Goal: Information Seeking & Learning: Find specific fact

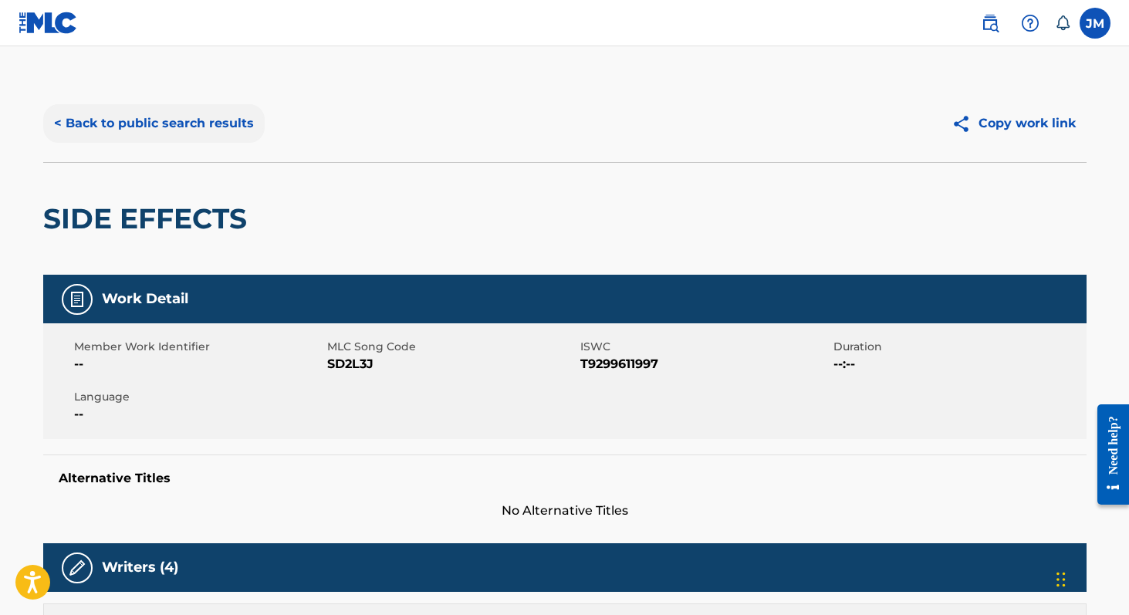
click at [172, 126] on button "< Back to public search results" at bounding box center [153, 123] width 221 height 39
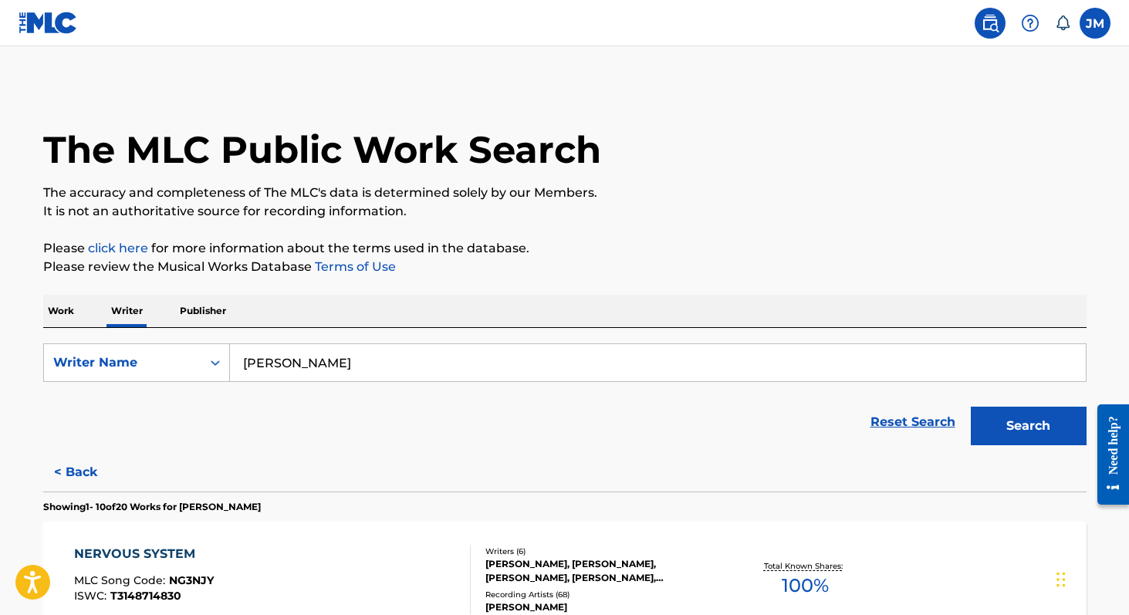
click at [277, 362] on input "[PERSON_NAME]" at bounding box center [658, 362] width 856 height 37
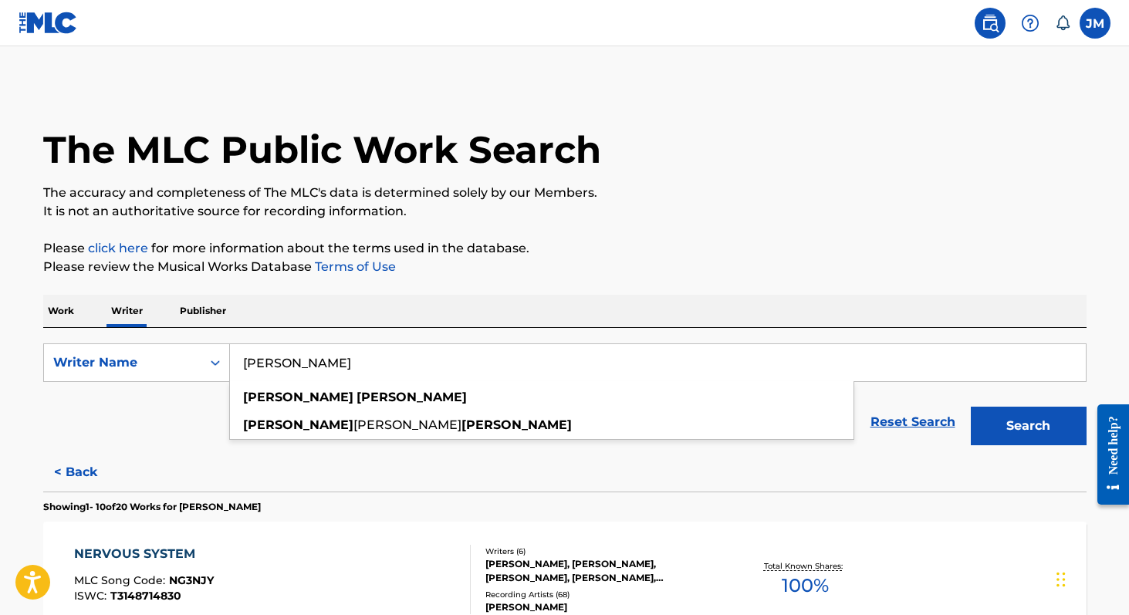
type input "[PERSON_NAME]"
click at [970, 407] on button "Search" at bounding box center [1028, 426] width 116 height 39
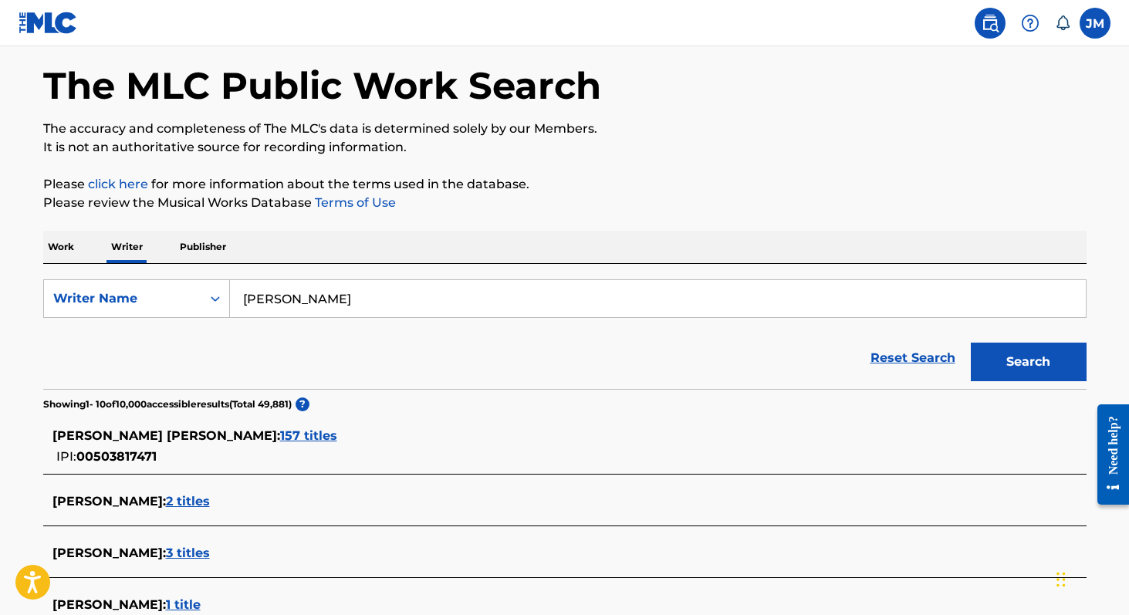
scroll to position [140, 0]
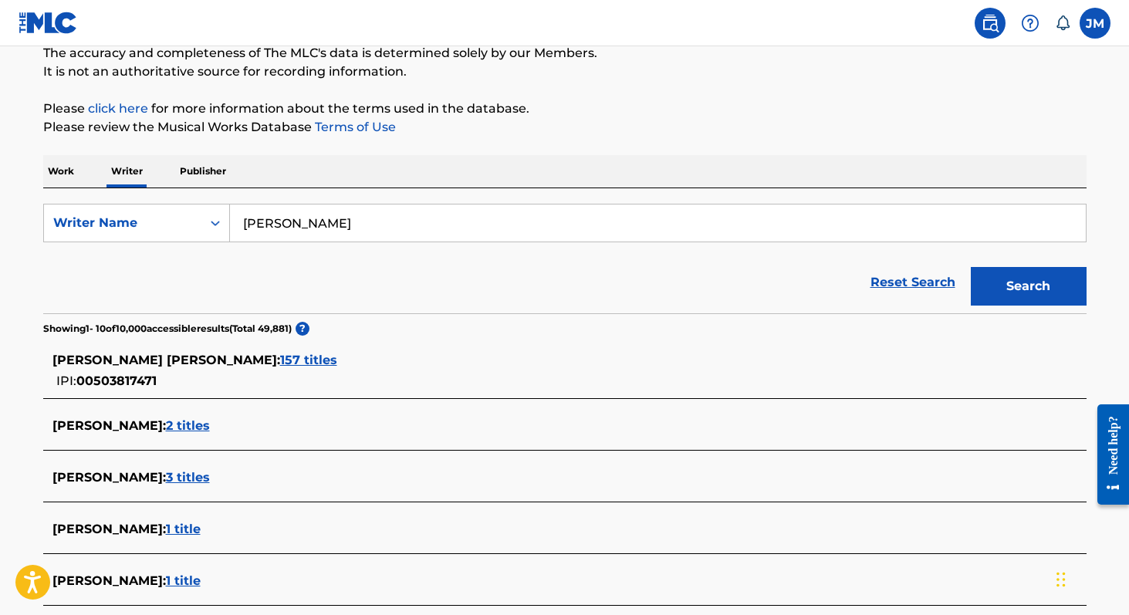
click at [280, 367] on span "157 titles" at bounding box center [308, 360] width 57 height 15
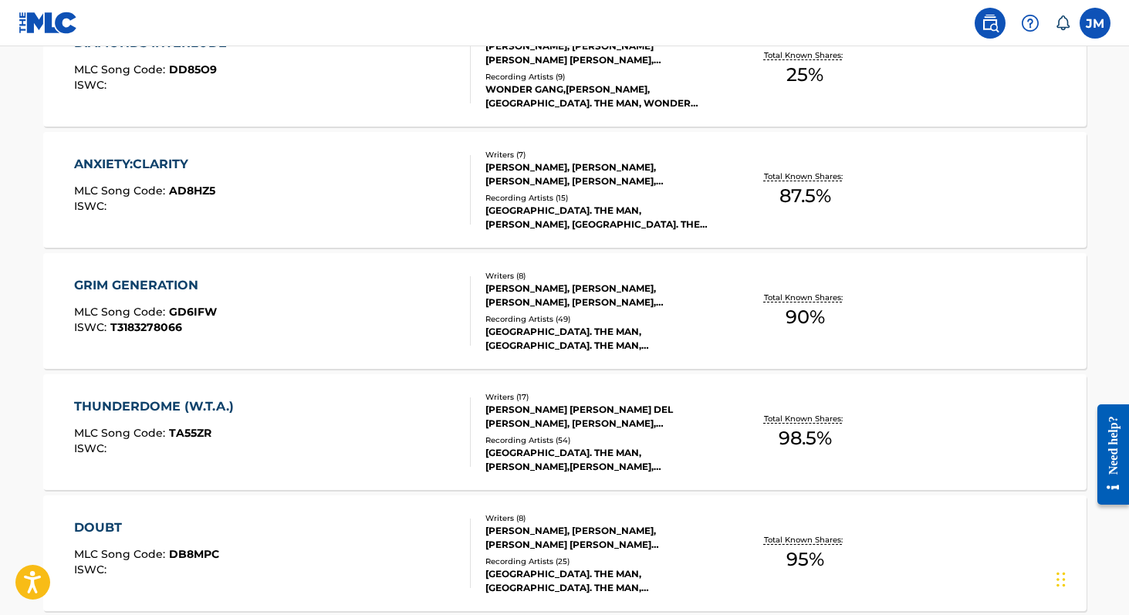
scroll to position [1274, 0]
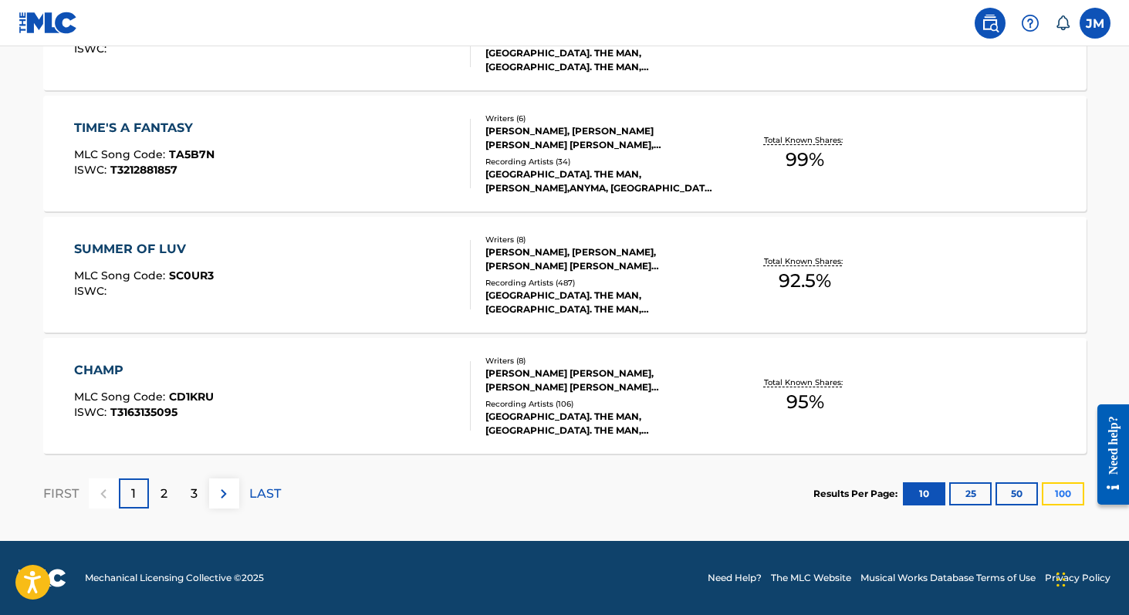
click at [1055, 496] on button "100" at bounding box center [1062, 493] width 42 height 23
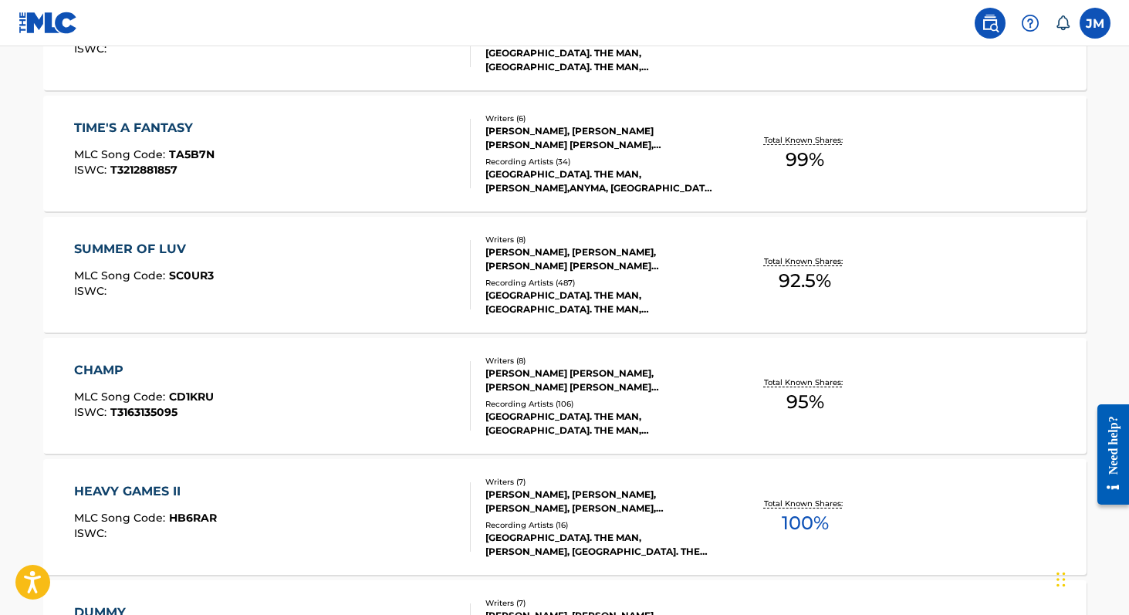
scroll to position [7392, 0]
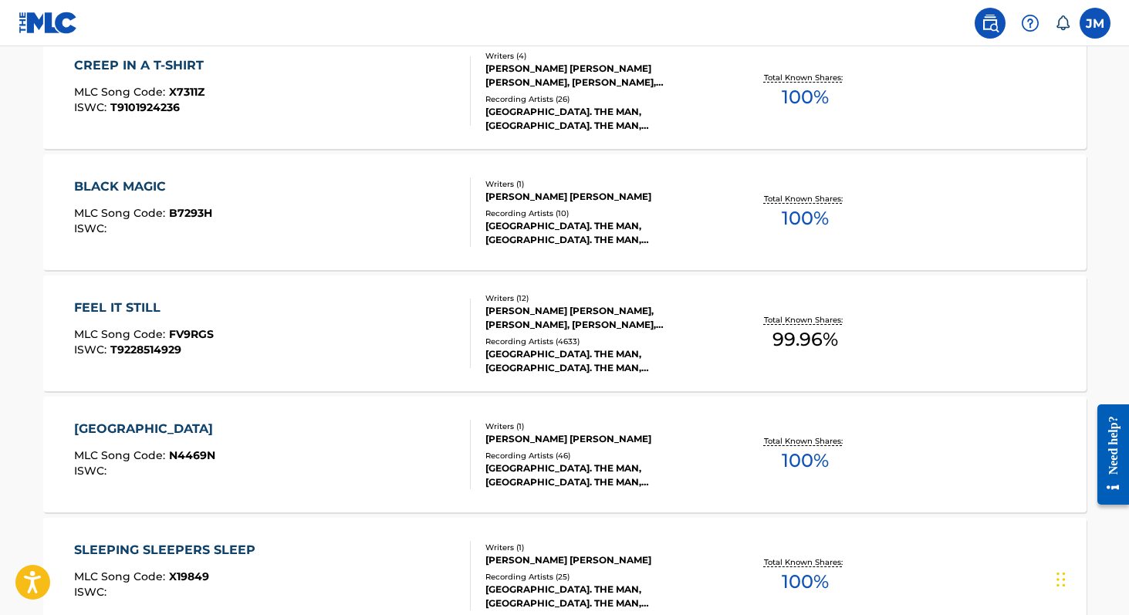
click at [581, 360] on div "[GEOGRAPHIC_DATA]. THE MAN, [GEOGRAPHIC_DATA]. THE MAN, [GEOGRAPHIC_DATA]. THE …" at bounding box center [601, 361] width 233 height 28
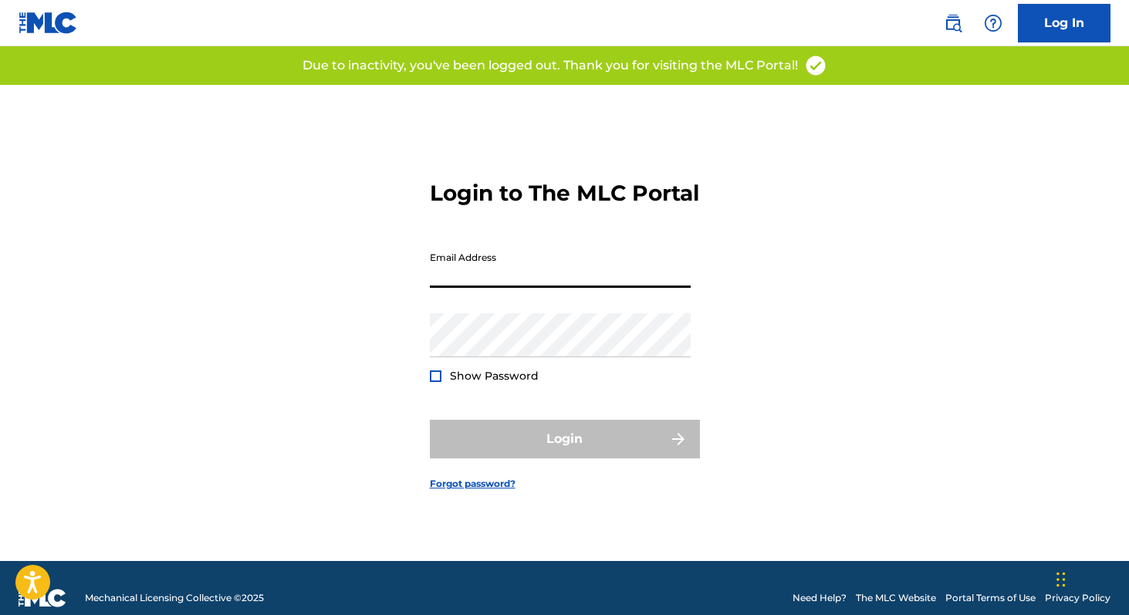
click at [563, 274] on input "Email Address" at bounding box center [560, 266] width 261 height 44
type input "[PERSON_NAME][EMAIL_ADDRESS][DOMAIN_NAME]"
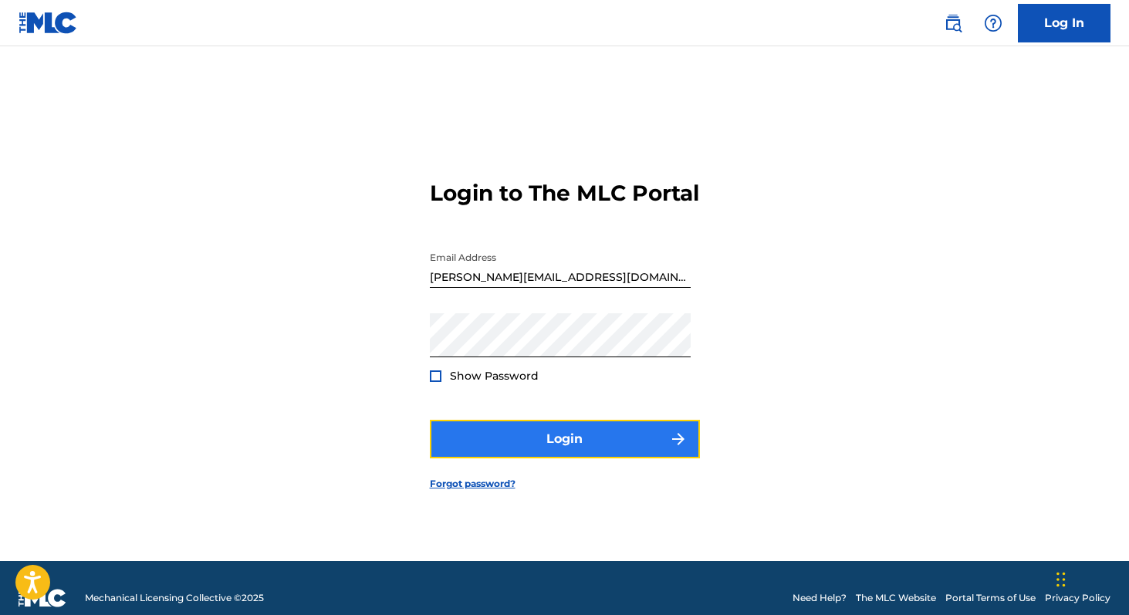
click at [580, 449] on button "Login" at bounding box center [565, 439] width 270 height 39
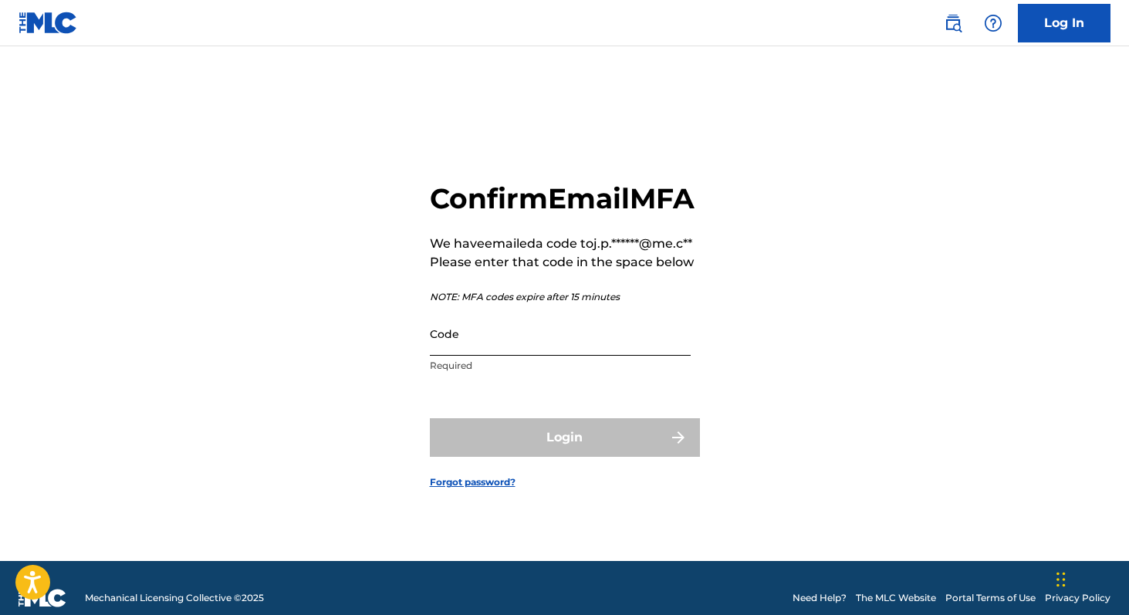
click at [495, 356] on input "Code" at bounding box center [560, 334] width 261 height 44
paste input "785772"
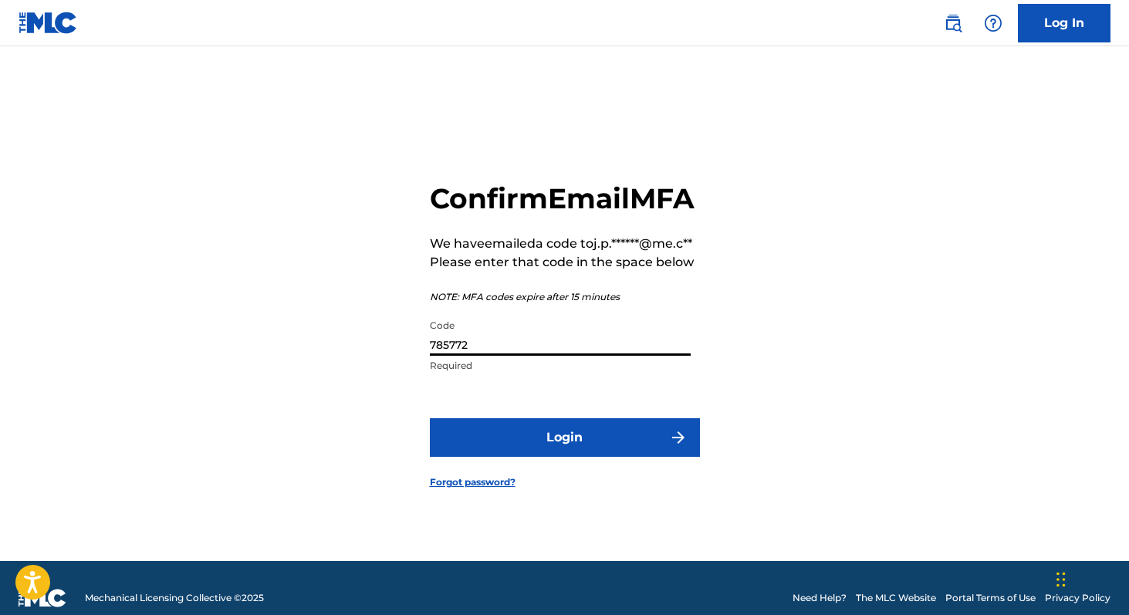
type input "785772"
click at [430, 418] on button "Login" at bounding box center [565, 437] width 270 height 39
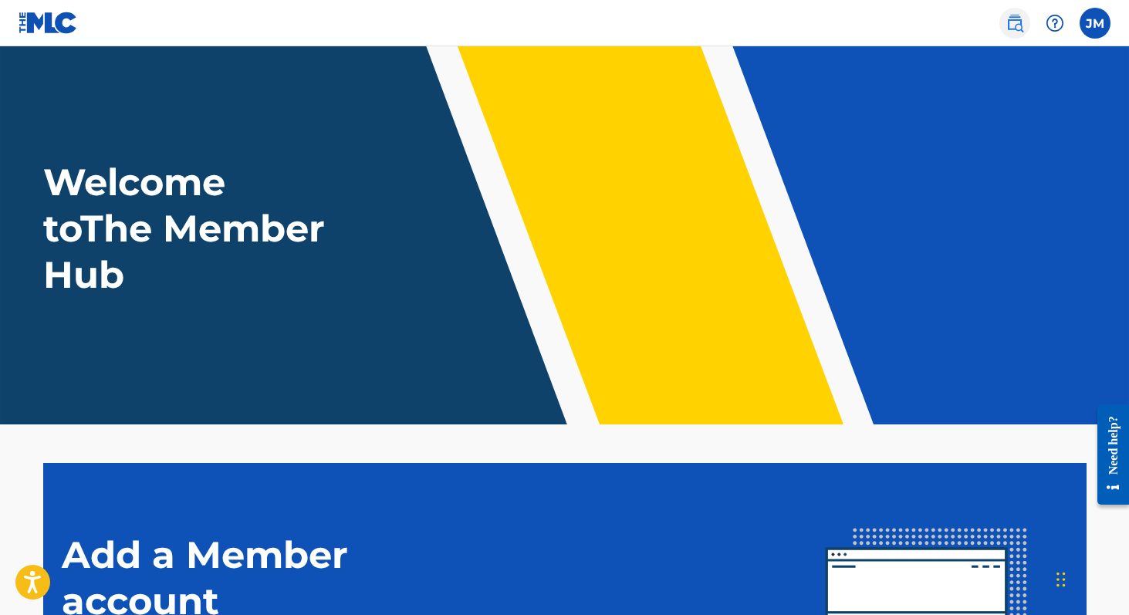
click at [1018, 17] on img at bounding box center [1014, 23] width 19 height 19
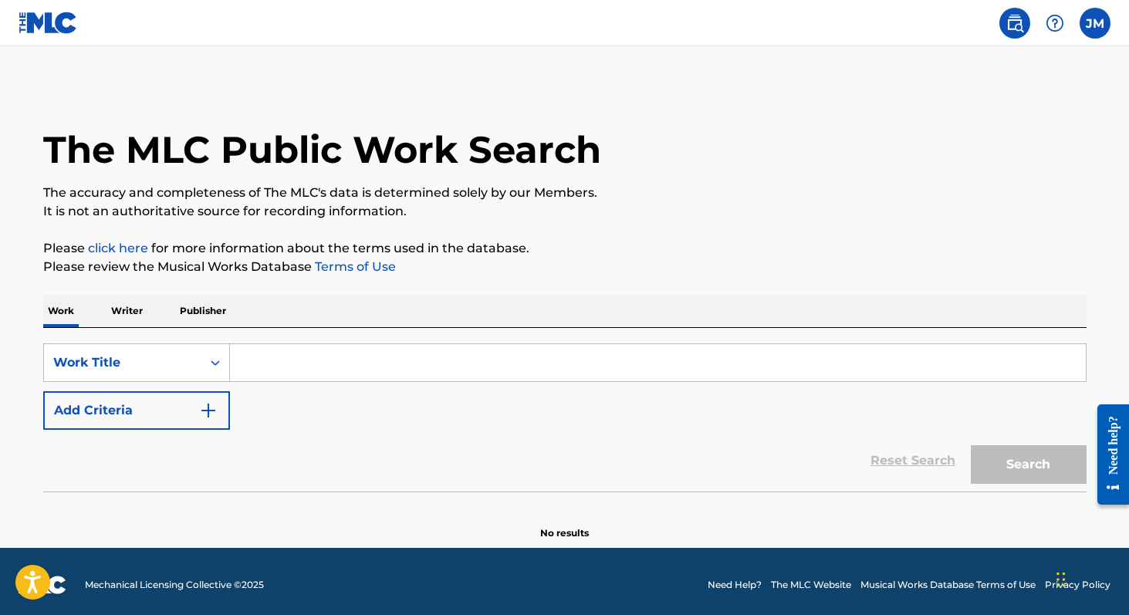
click at [368, 371] on input "Search Form" at bounding box center [658, 362] width 856 height 37
click at [140, 302] on p "Writer" at bounding box center [126, 311] width 41 height 32
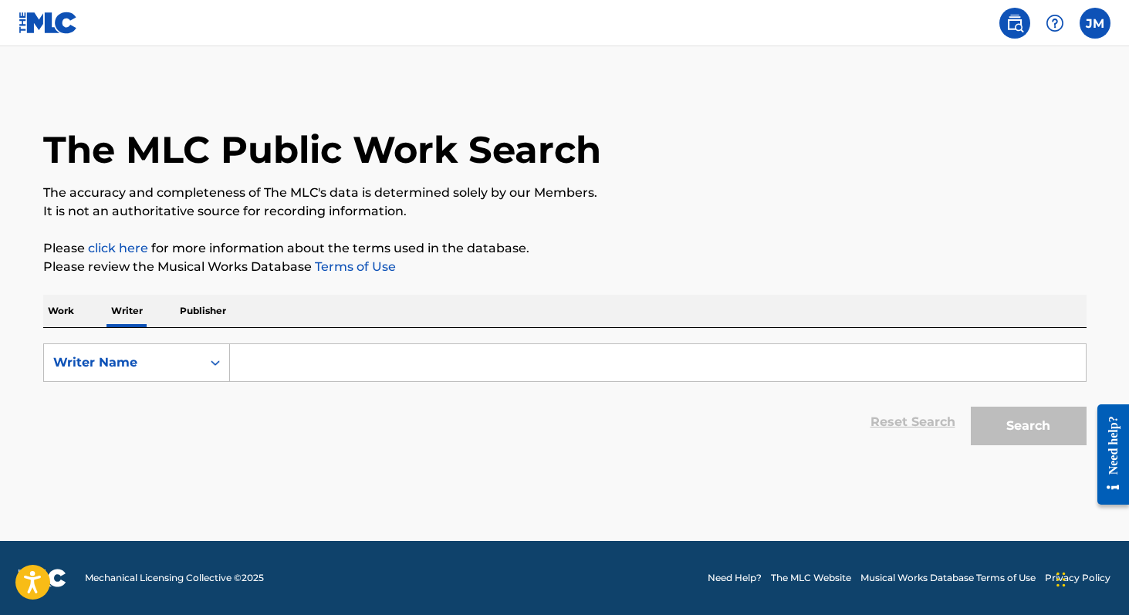
click at [70, 307] on p "Work" at bounding box center [60, 311] width 35 height 32
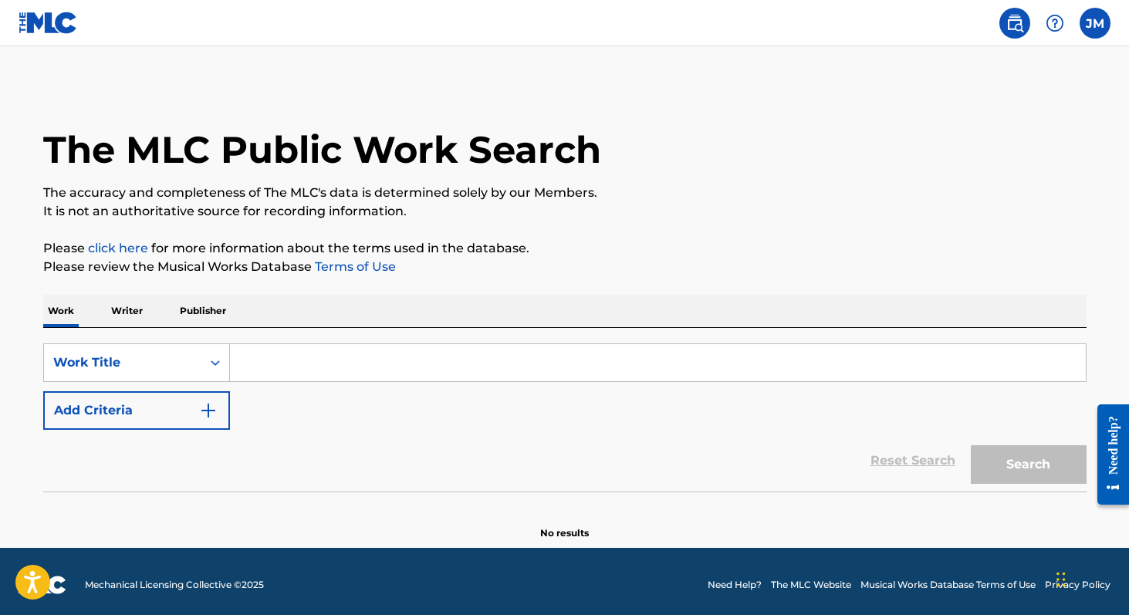
click at [269, 358] on input "Search Form" at bounding box center [658, 362] width 856 height 37
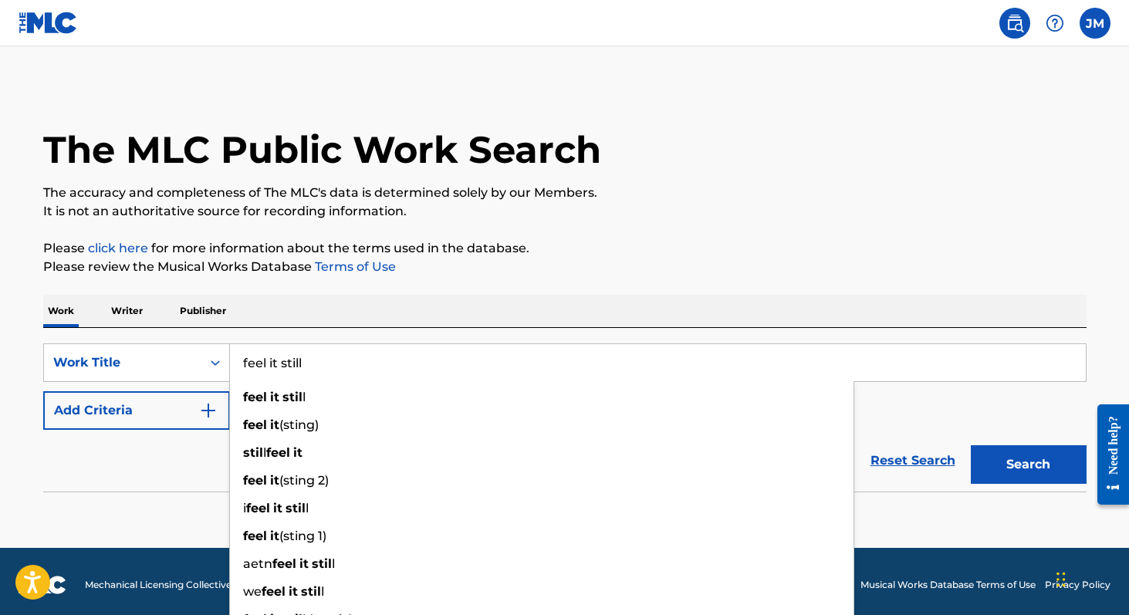
type input "feel it still"
click at [970, 445] on button "Search" at bounding box center [1028, 464] width 116 height 39
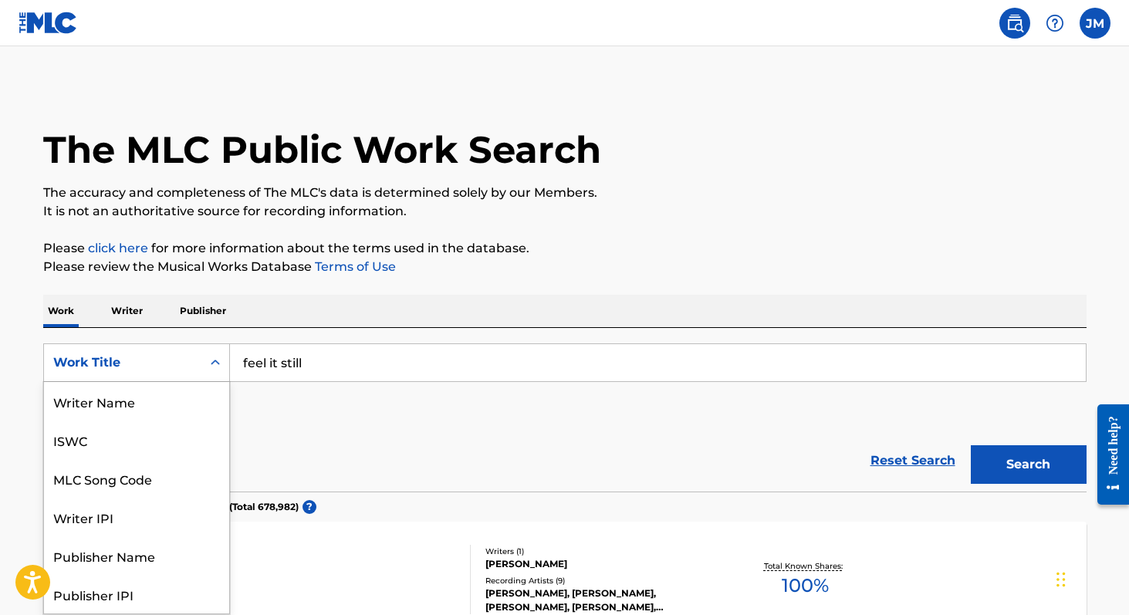
click at [185, 365] on div "Work Title" at bounding box center [122, 362] width 139 height 19
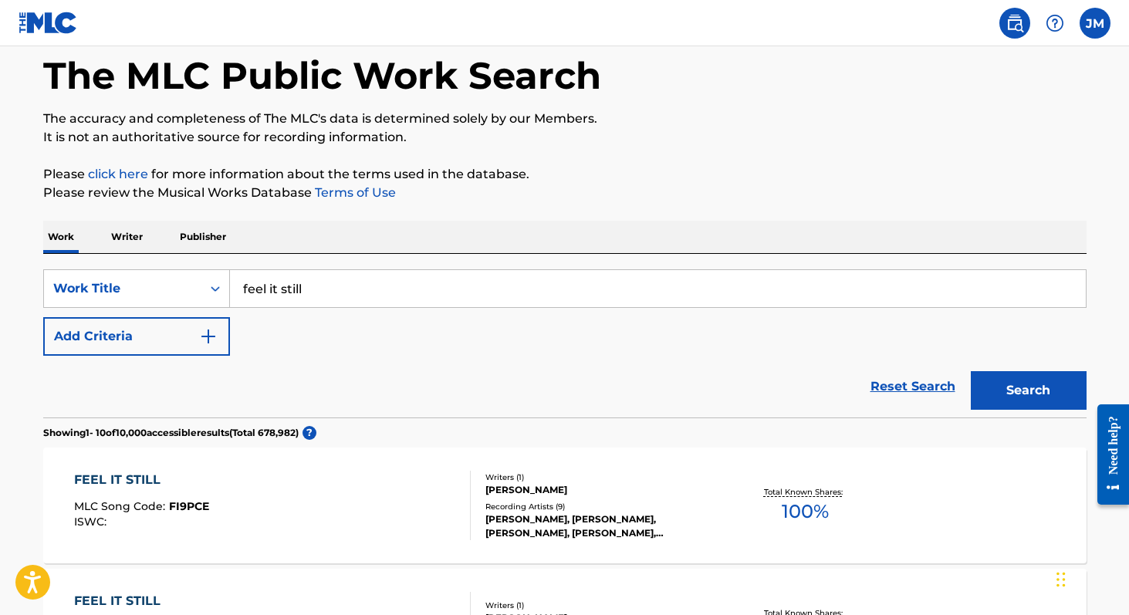
scroll to position [100, 0]
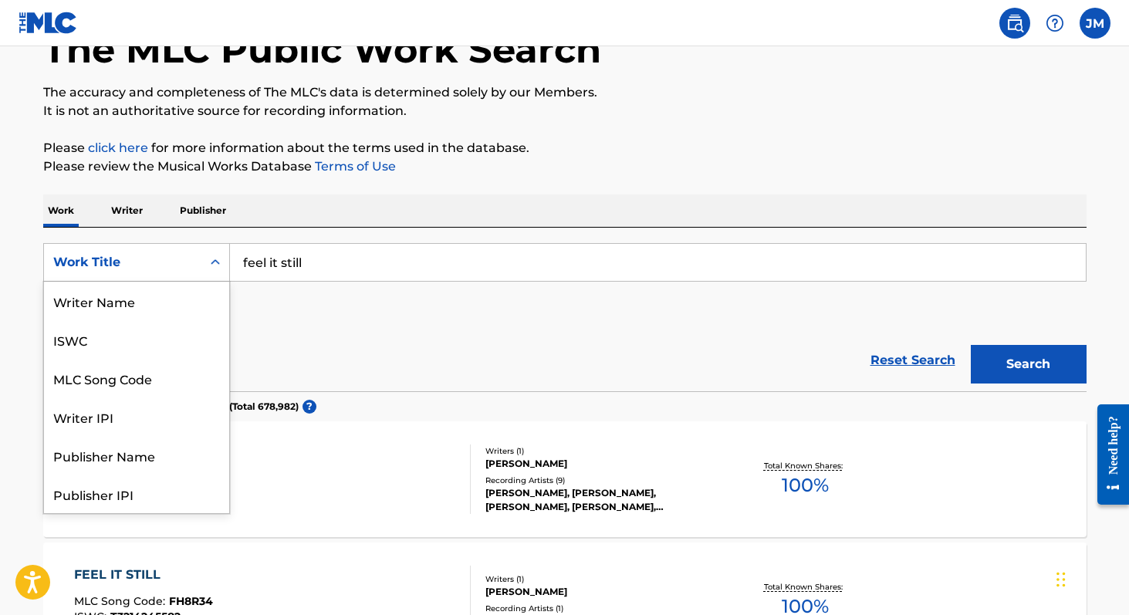
click at [200, 255] on div "Work Title" at bounding box center [122, 262] width 157 height 29
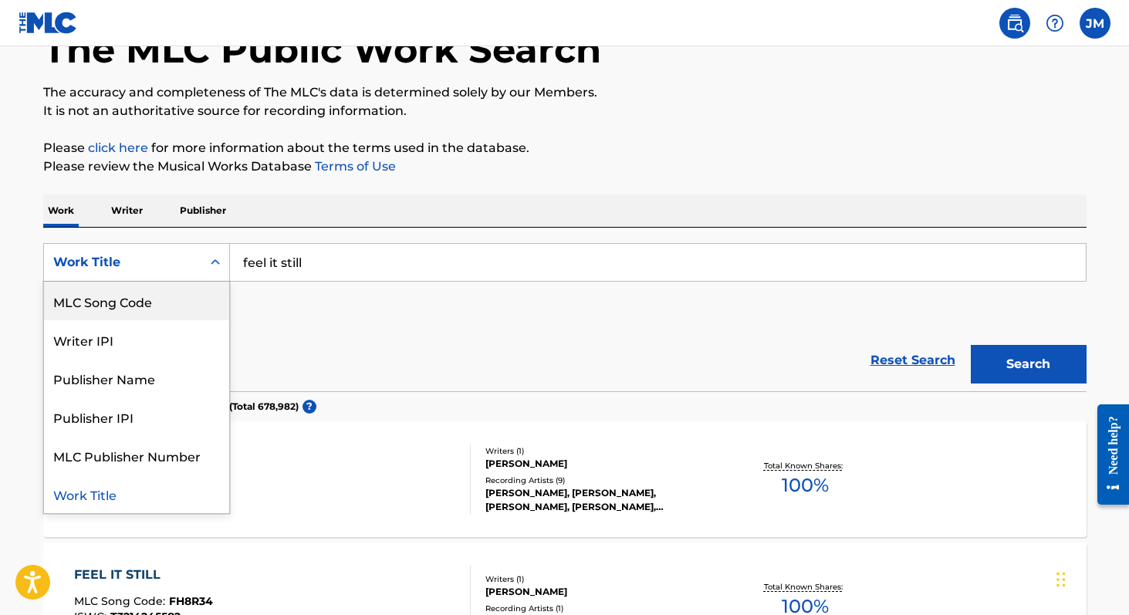
click at [174, 299] on div "MLC Song Code" at bounding box center [136, 301] width 185 height 39
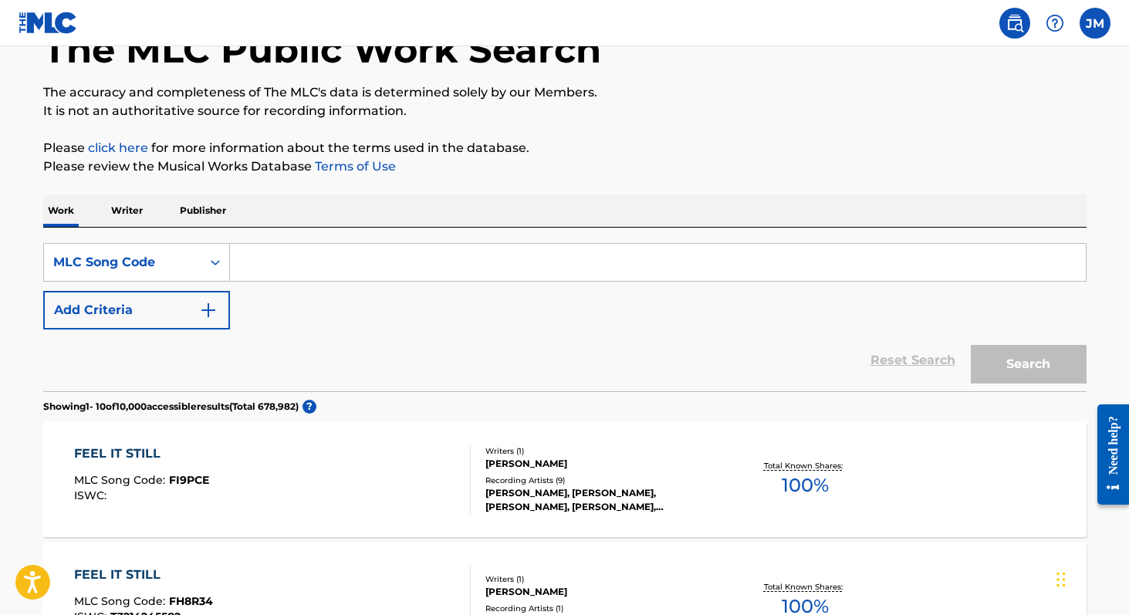
click at [307, 256] on input "Search Form" at bounding box center [658, 262] width 856 height 37
paste input "FVAAYF"
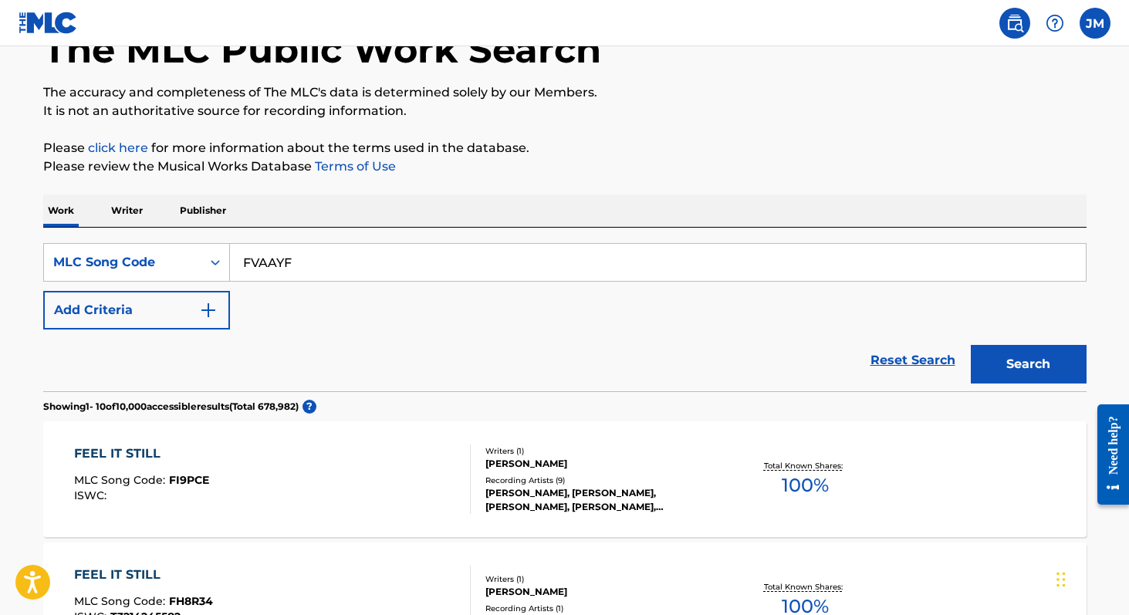
type input "FVAAYF"
click at [970, 345] on button "Search" at bounding box center [1028, 364] width 116 height 39
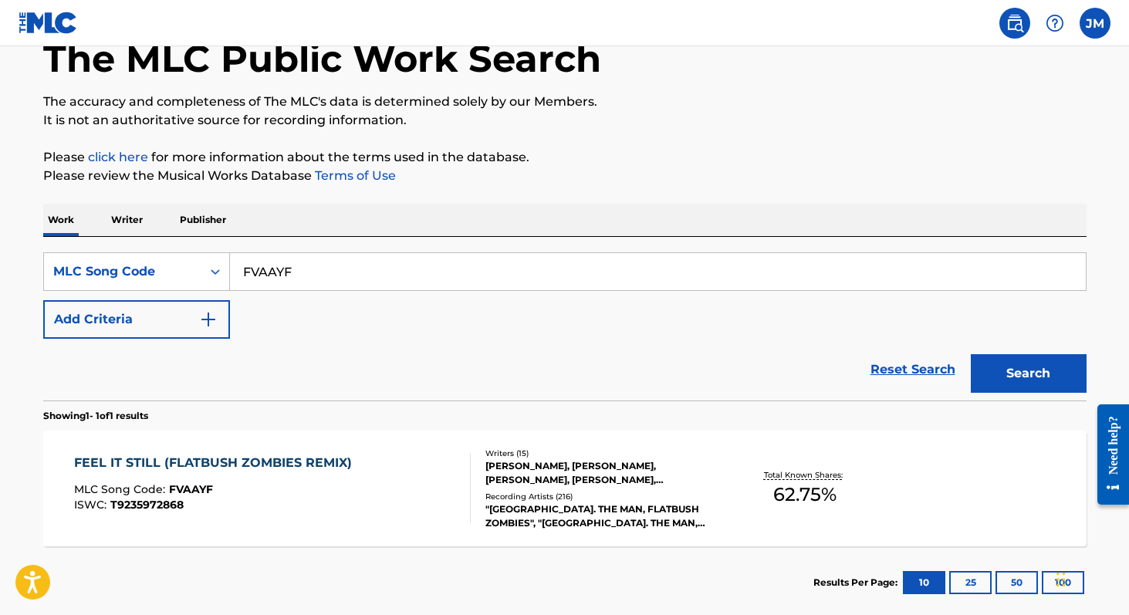
scroll to position [25, 0]
